Goal: Transaction & Acquisition: Book appointment/travel/reservation

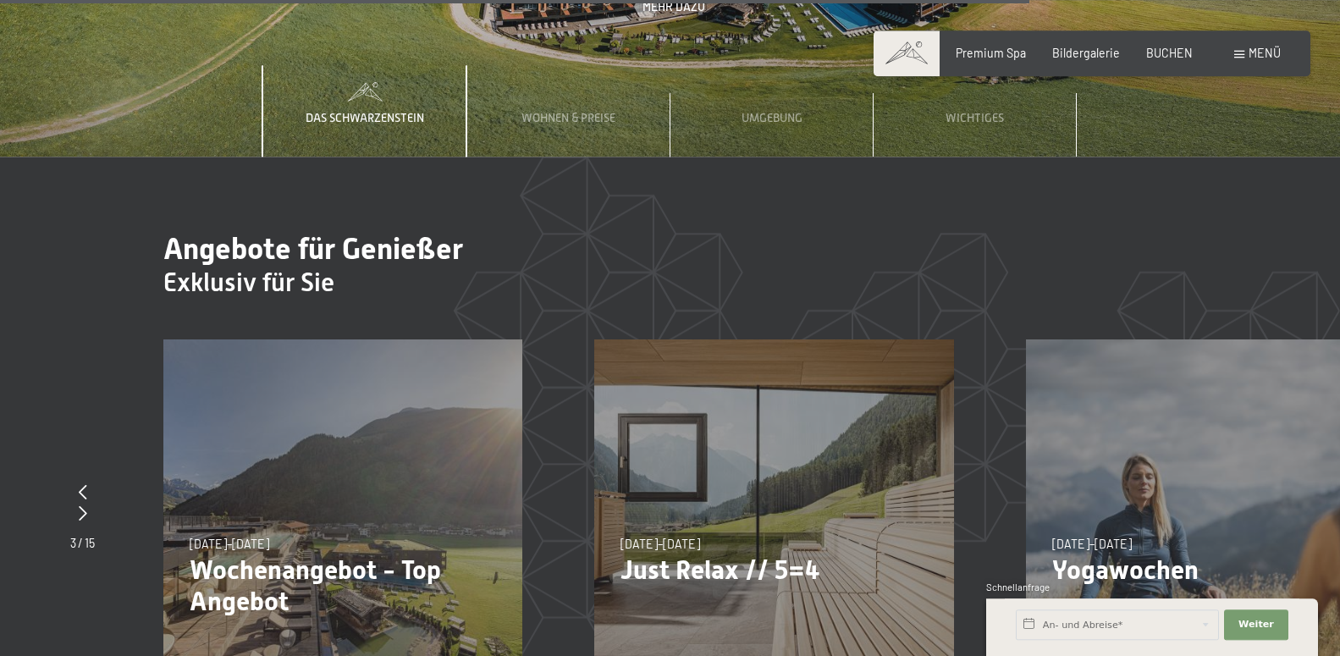
scroll to position [6736, 0]
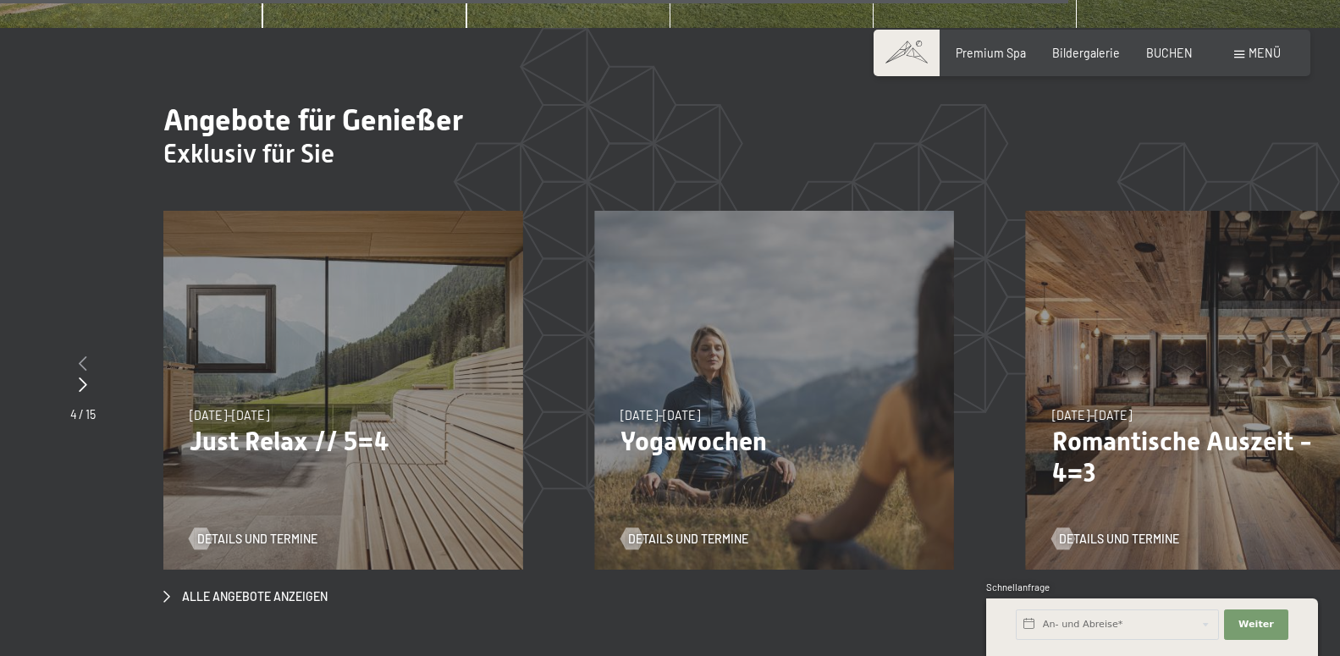
click at [87, 354] on div at bounding box center [82, 364] width 25 height 21
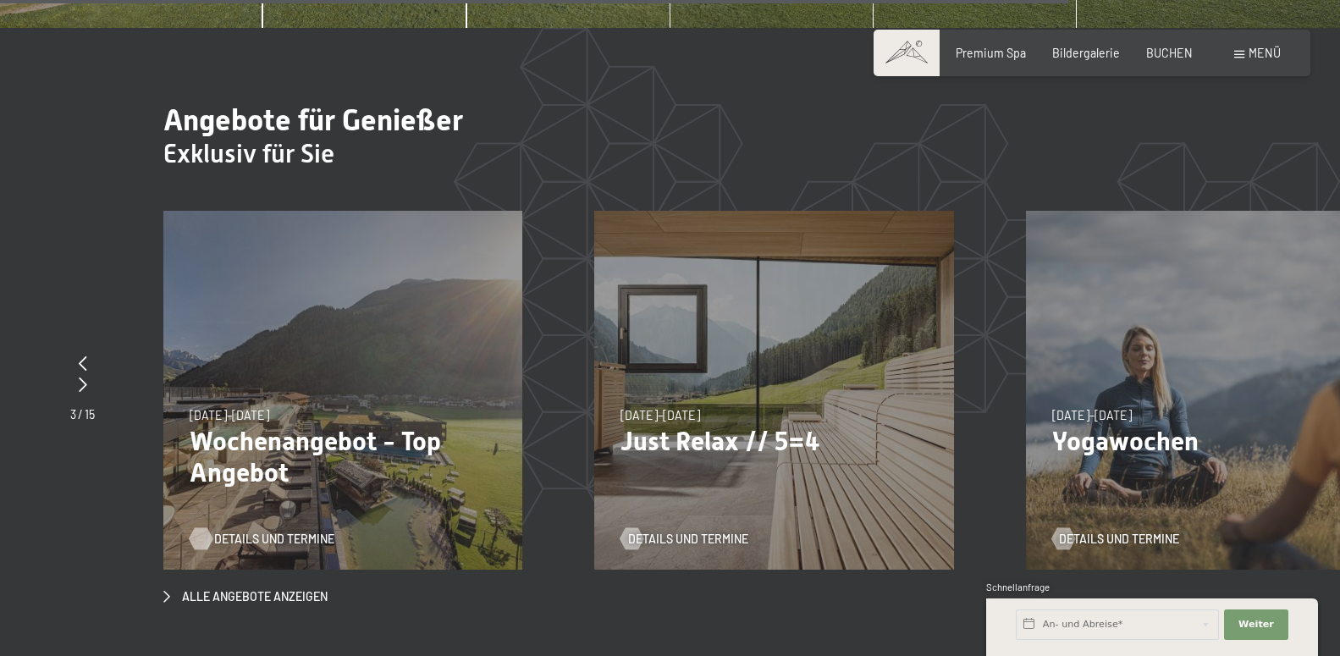
click at [264, 531] on span "Details und Termine" at bounding box center [274, 539] width 120 height 17
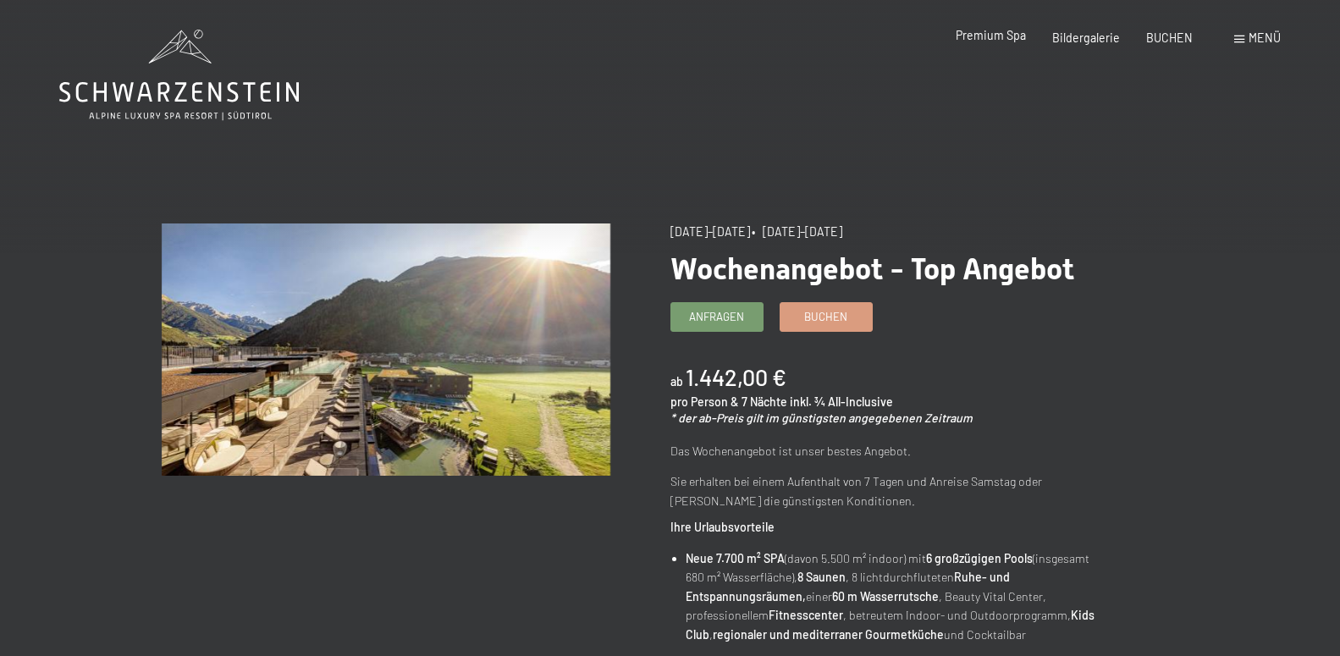
click at [985, 39] on span "Premium Spa" at bounding box center [991, 35] width 70 height 14
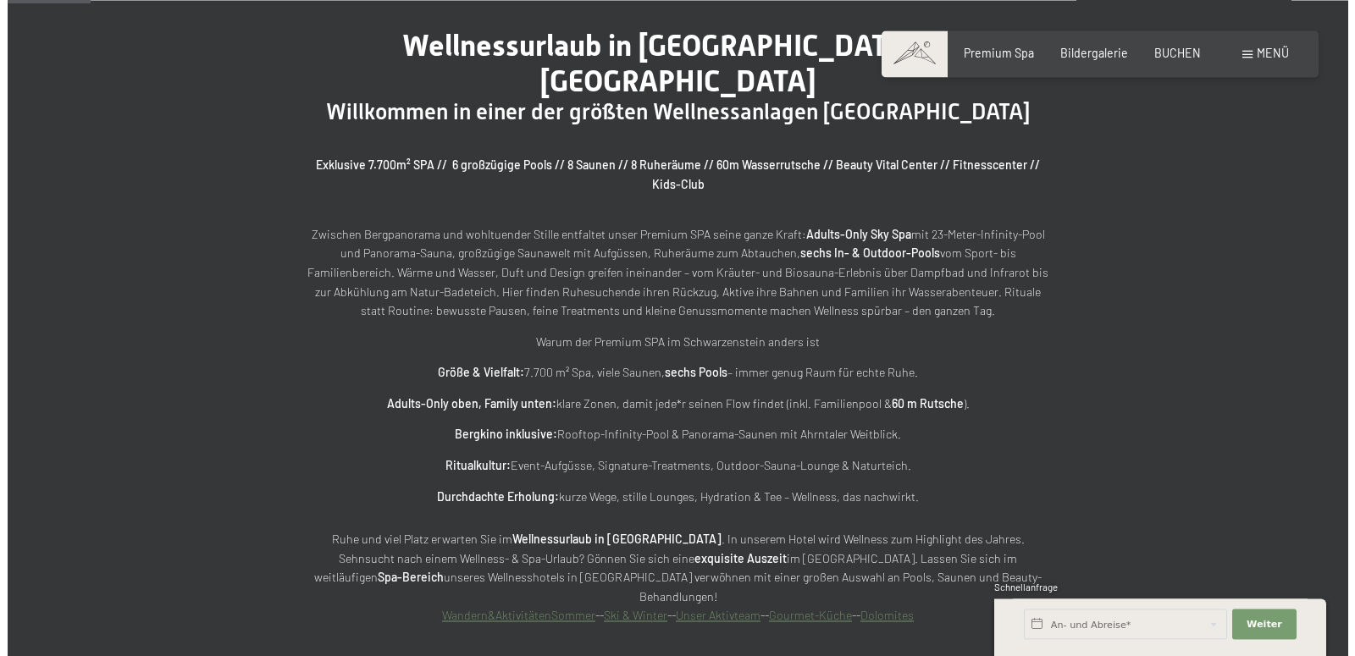
scroll to position [691, 0]
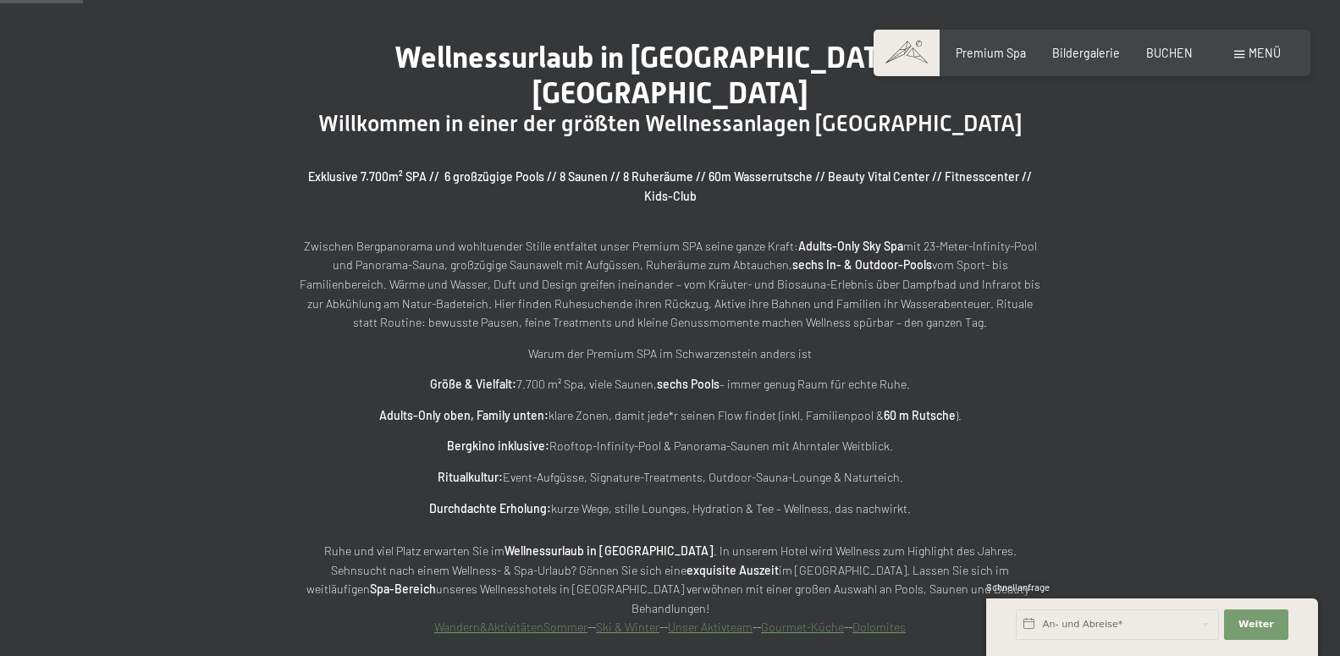
click at [1243, 55] on span at bounding box center [1239, 55] width 10 height 8
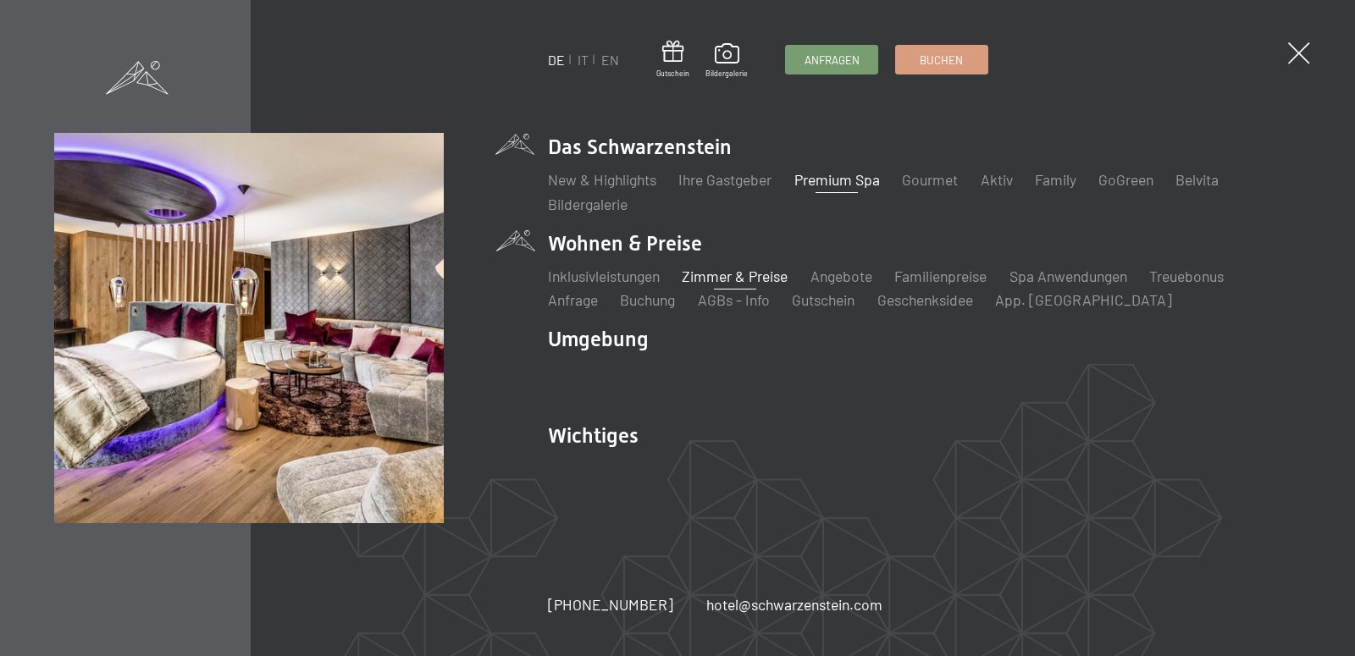
click at [697, 279] on link "Zimmer & Preise" at bounding box center [735, 276] width 106 height 19
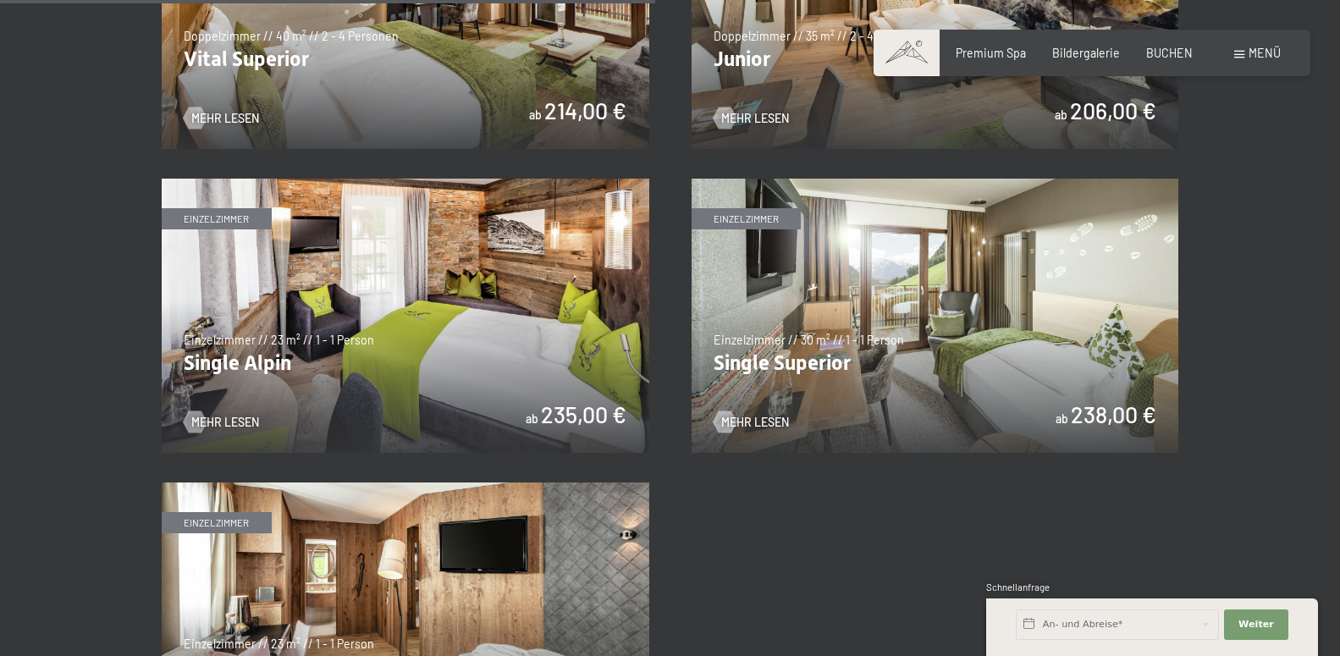
scroll to position [2245, 0]
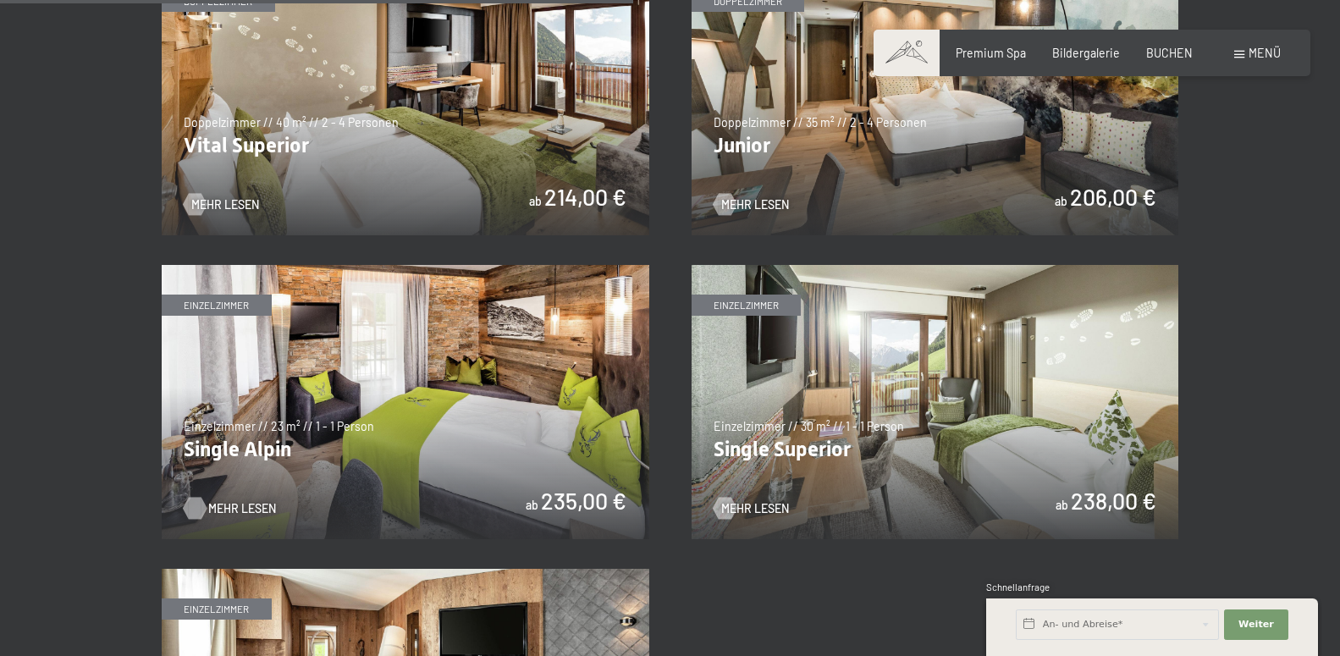
click at [238, 506] on span "Mehr Lesen" at bounding box center [242, 508] width 68 height 17
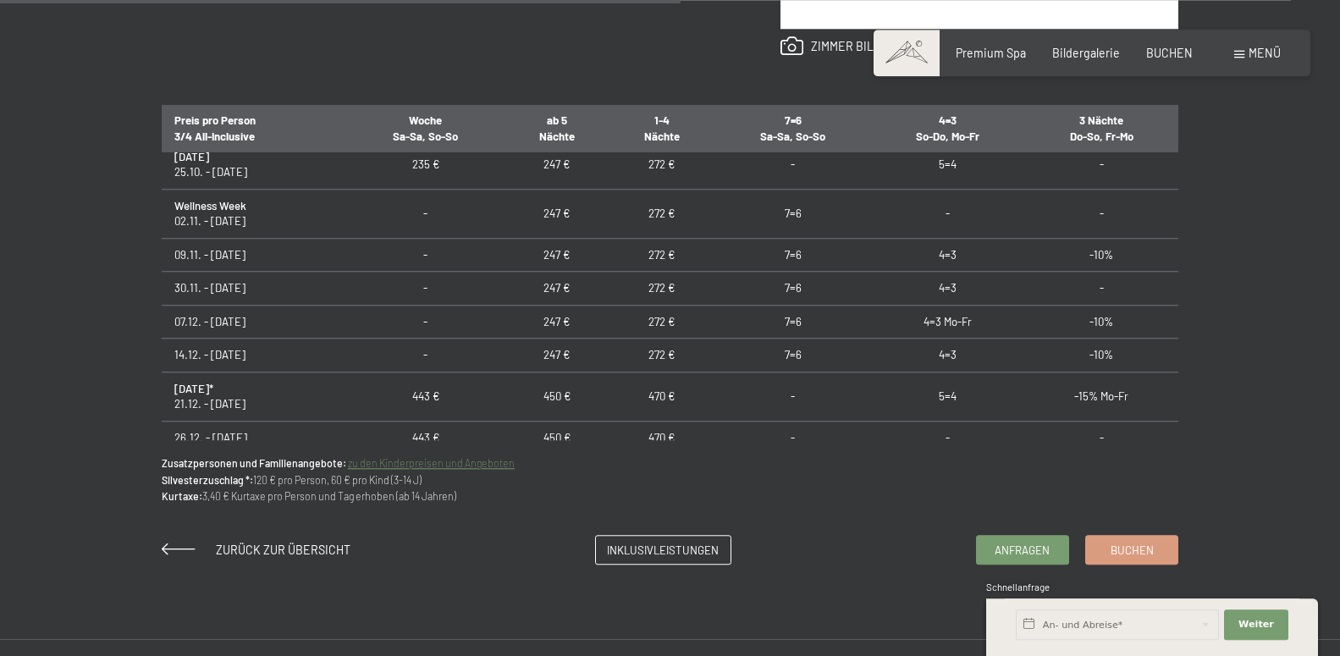
scroll to position [24, 0]
